Goal: Navigation & Orientation: Find specific page/section

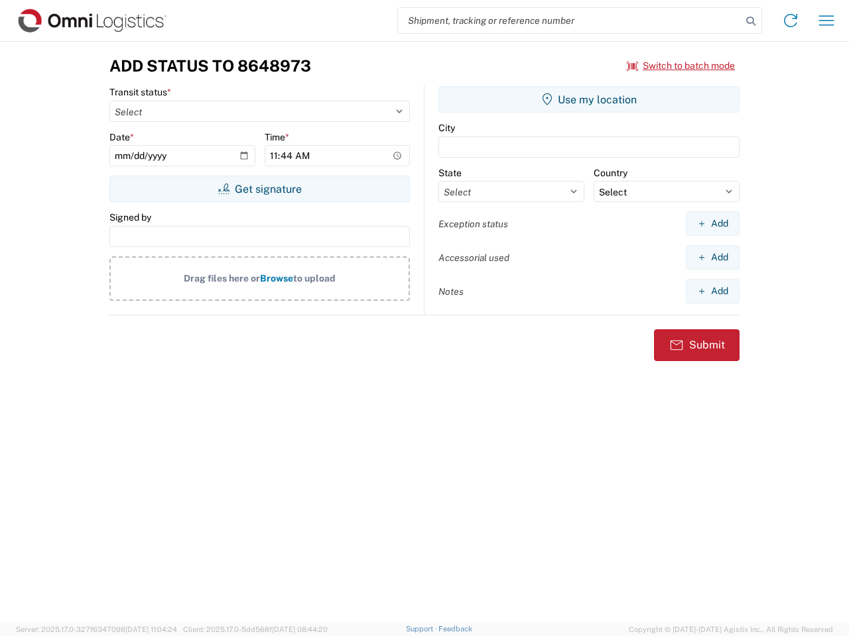
click at [569, 21] on input "search" at bounding box center [569, 20] width 343 height 25
click at [750, 21] on icon at bounding box center [750, 21] width 19 height 19
click at [790, 21] on icon at bounding box center [790, 20] width 21 height 21
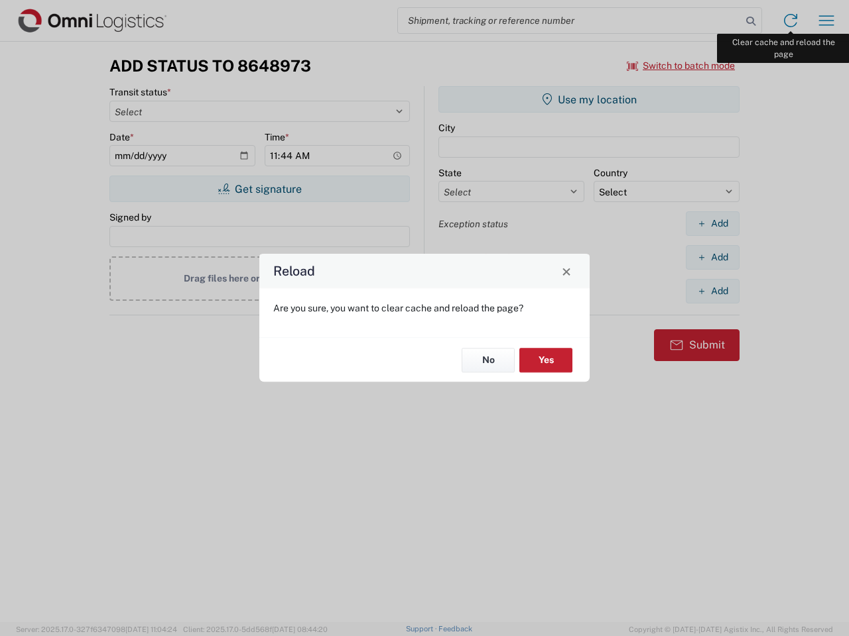
click at [826, 21] on div "Reload Are you sure, you want to clear cache and reload the page? No Yes" at bounding box center [424, 318] width 849 height 636
click at [681, 66] on div "Reload Are you sure, you want to clear cache and reload the page? No Yes" at bounding box center [424, 318] width 849 height 636
click at [259, 189] on div "Reload Are you sure, you want to clear cache and reload the page? No Yes" at bounding box center [424, 318] width 849 height 636
click at [589, 99] on div "Reload Are you sure, you want to clear cache and reload the page? No Yes" at bounding box center [424, 318] width 849 height 636
click at [712, 223] on div "Reload Are you sure, you want to clear cache and reload the page? No Yes" at bounding box center [424, 318] width 849 height 636
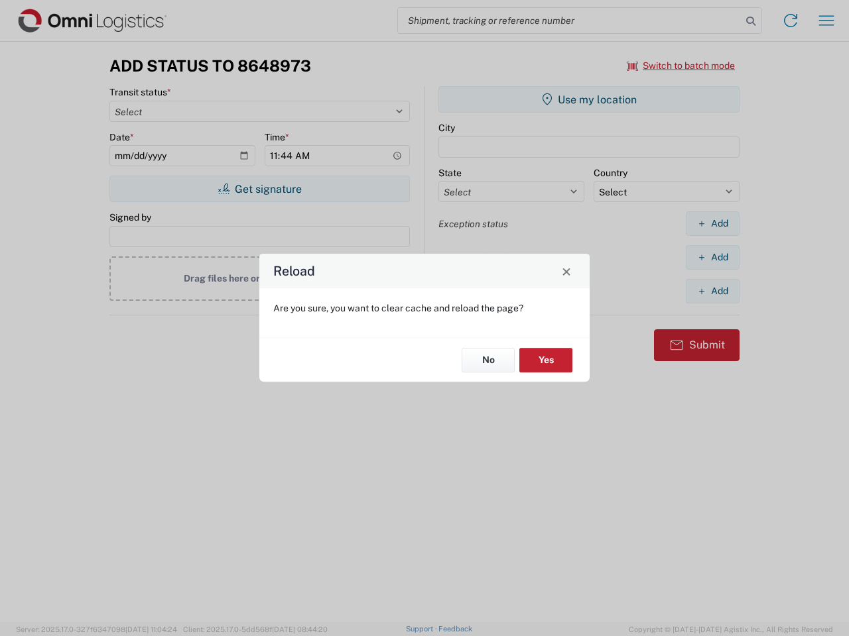
click at [712, 257] on div "Reload Are you sure, you want to clear cache and reload the page? No Yes" at bounding box center [424, 318] width 849 height 636
click at [712, 291] on div "Reload Are you sure, you want to clear cache and reload the page? No Yes" at bounding box center [424, 318] width 849 height 636
